Goal: Task Accomplishment & Management: Manage account settings

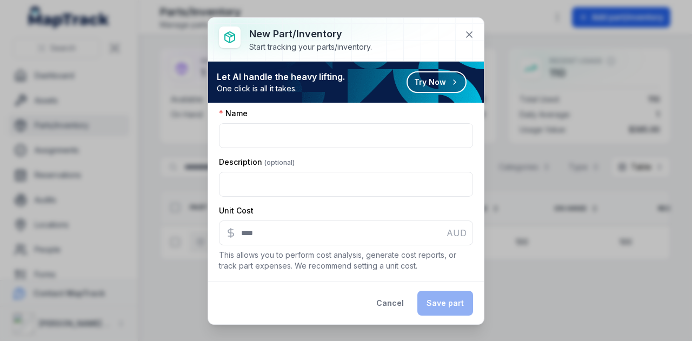
scroll to position [208, 0]
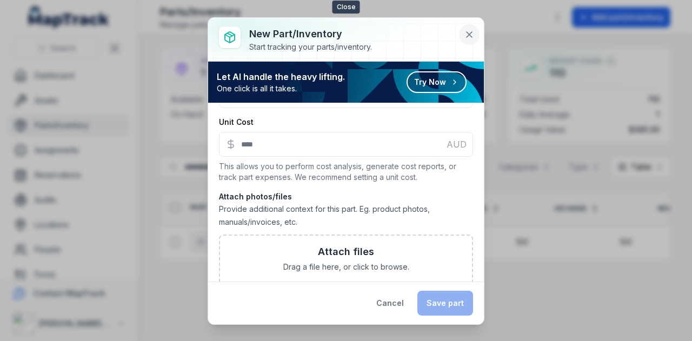
click at [468, 35] on icon at bounding box center [469, 34] width 11 height 11
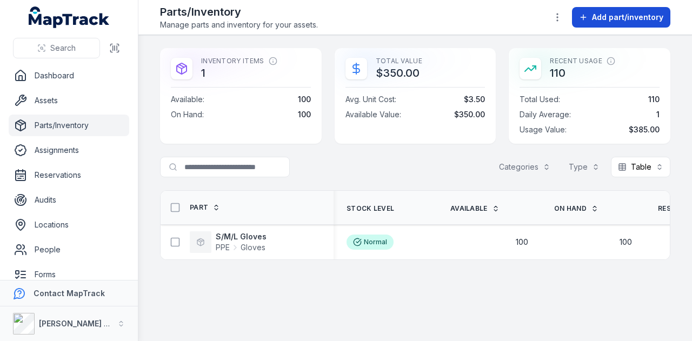
click at [590, 19] on button "Add part/inventory" at bounding box center [621, 17] width 98 height 21
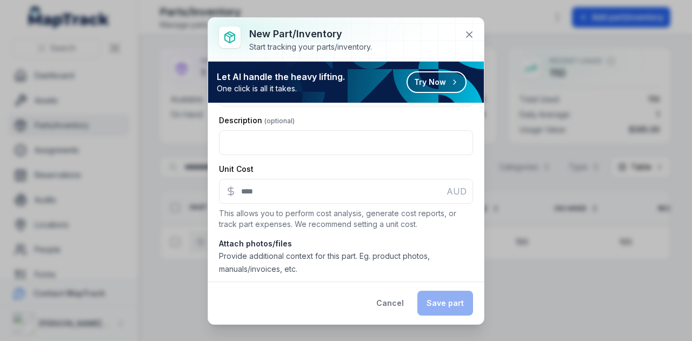
scroll to position [162, 0]
click at [467, 32] on icon at bounding box center [469, 34] width 5 height 5
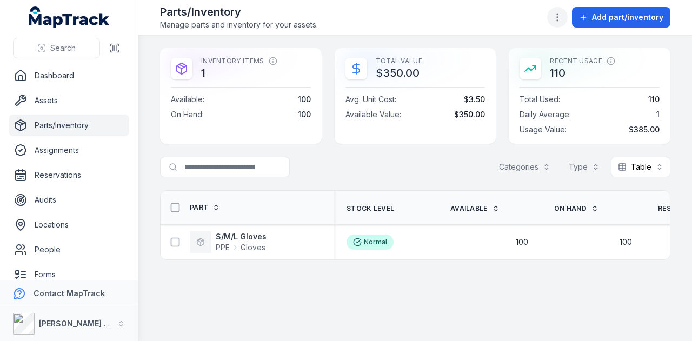
click at [560, 19] on icon "button" at bounding box center [557, 17] width 11 height 11
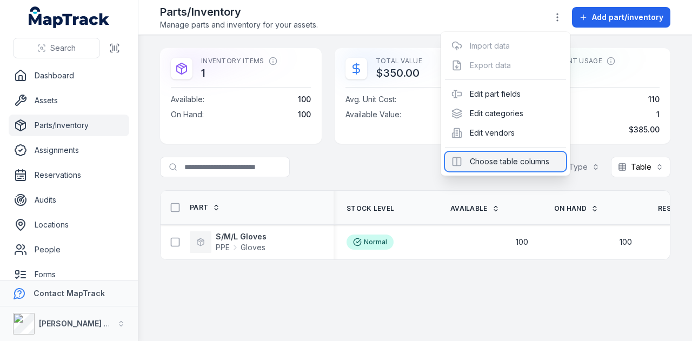
click at [508, 165] on div "Choose table columns" at bounding box center [505, 161] width 121 height 19
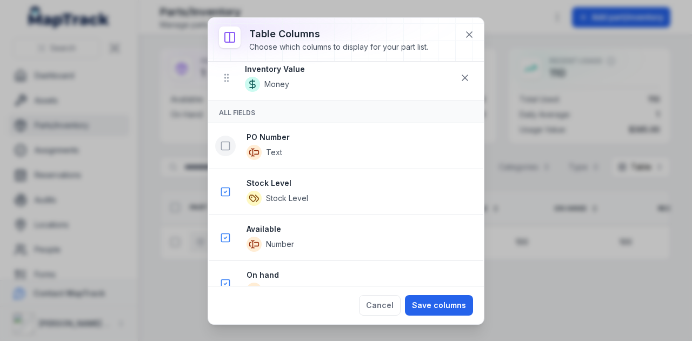
click at [218, 144] on button at bounding box center [225, 146] width 21 height 21
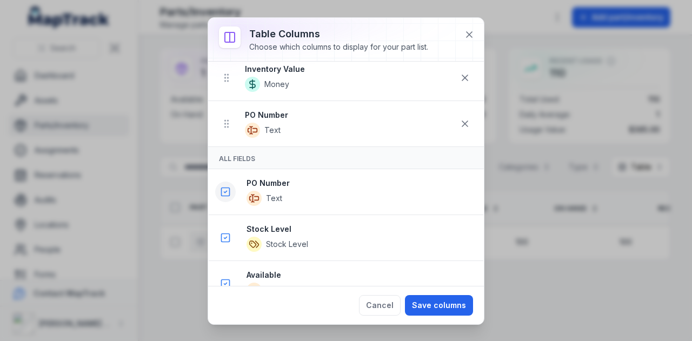
scroll to position [345, 0]
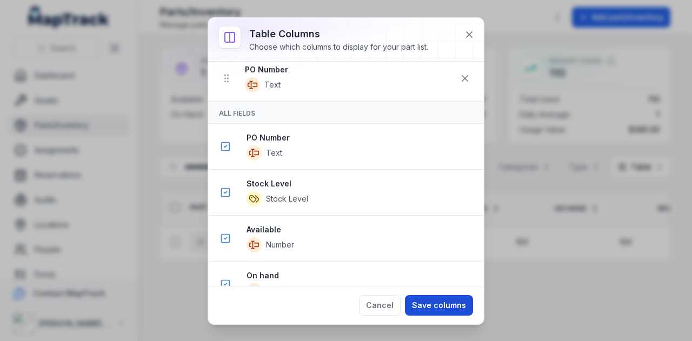
click at [436, 308] on button "Save columns" at bounding box center [439, 305] width 68 height 21
